Goal: Check status: Check status

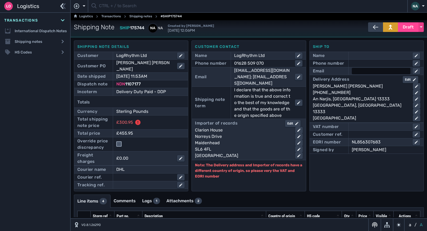
click at [361, 71] on div at bounding box center [381, 71] width 59 height 6
paste input "[EMAIL_ADDRESS][DOMAIN_NAME]"
type input "[EMAIL_ADDRESS][DOMAIN_NAME]"
click at [342, 167] on div "Ship to Name Phone number Email [EMAIL_ADDRESS][DOMAIN_NAME] Delivery Address E…" at bounding box center [366, 116] width 114 height 151
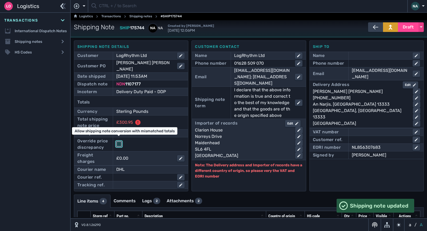
click at [117, 142] on input "checkbox" at bounding box center [118, 144] width 5 height 5
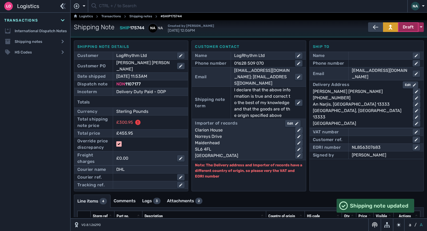
click at [411, 25] on button "Draft" at bounding box center [408, 27] width 21 height 10
click at [391, 38] on div "Dispatched" at bounding box center [398, 38] width 51 height 11
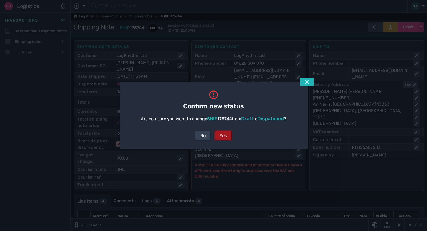
click at [226, 137] on div "Yes" at bounding box center [222, 136] width 7 height 6
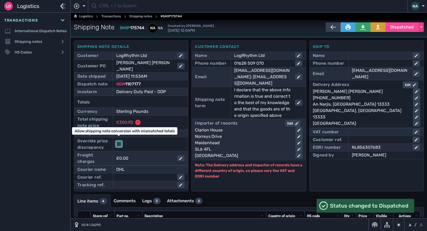
click at [120, 142] on input "checkbox" at bounding box center [118, 144] width 5 height 5
checkbox input "true"
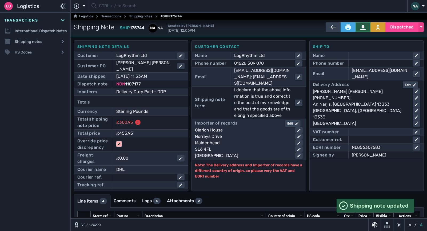
click at [361, 29] on icon at bounding box center [362, 27] width 5 height 5
